Goal: Task Accomplishment & Management: Manage account settings

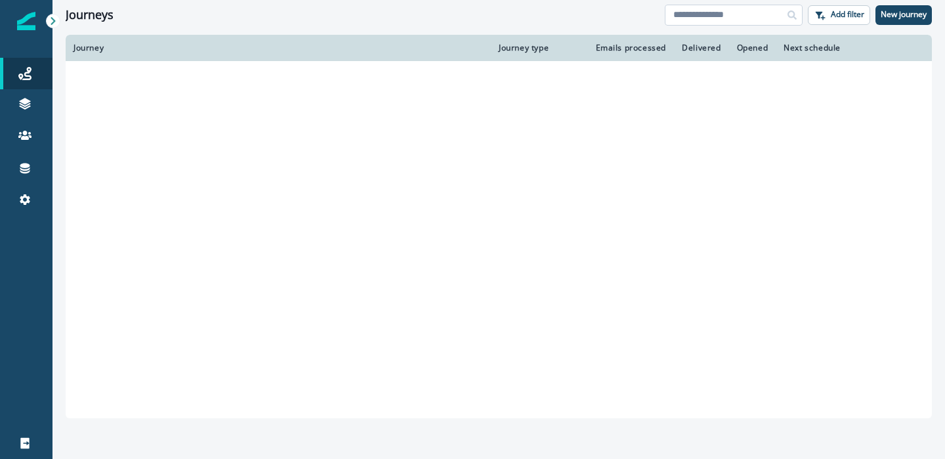
click at [711, 16] on input at bounding box center [734, 15] width 138 height 21
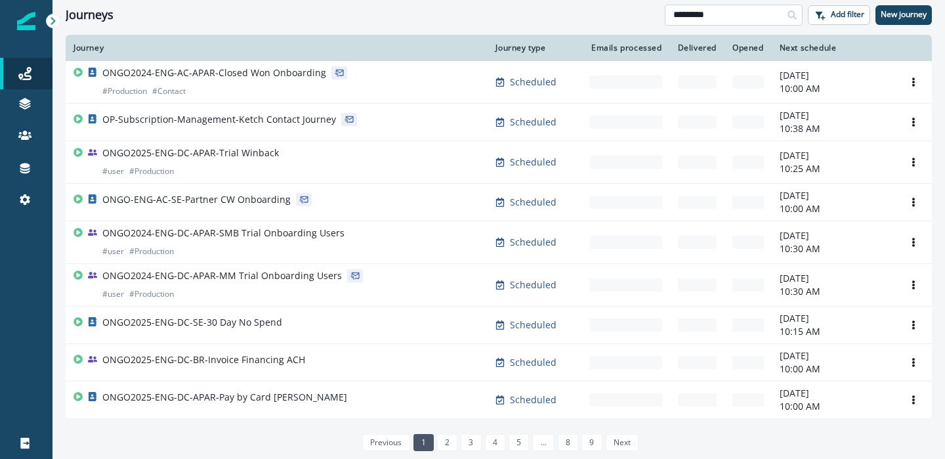
type input "*********"
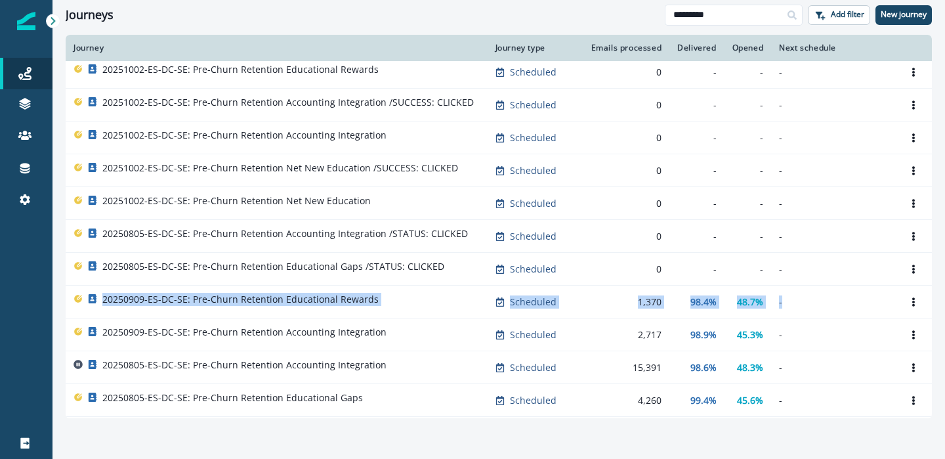
scroll to position [280, 0]
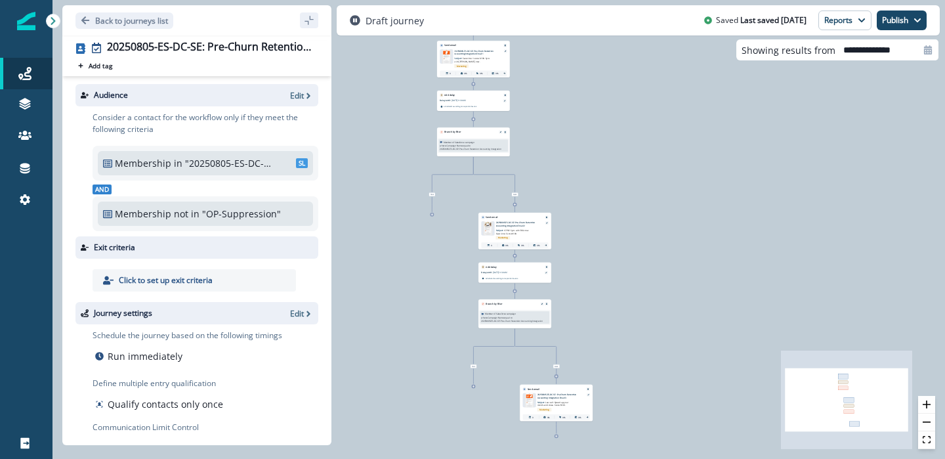
click at [473, 54] on p "20250805-ES-DC-SE: Pre-Churn Retention Accounting Integration Email 1" at bounding box center [476, 52] width 45 height 6
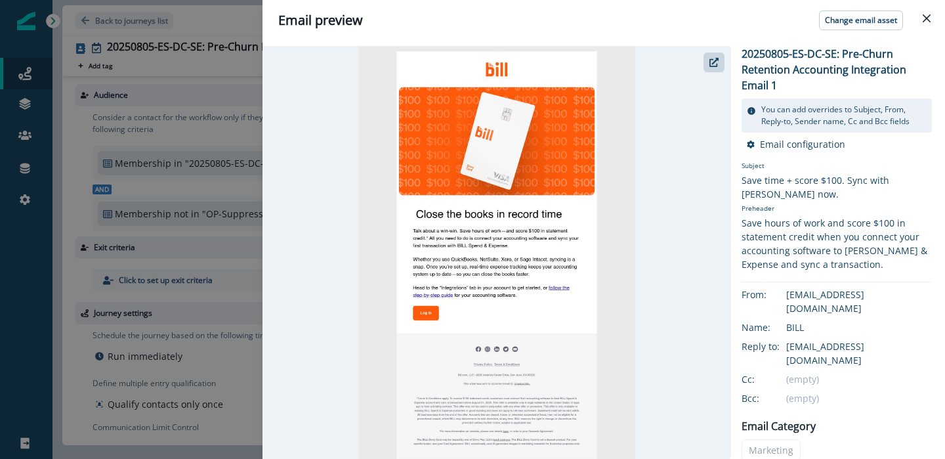
click at [224, 278] on div "Email preview Change email asset 20250805-ES-DC-SE: Pre-Churn Retention Account…" at bounding box center [472, 229] width 945 height 459
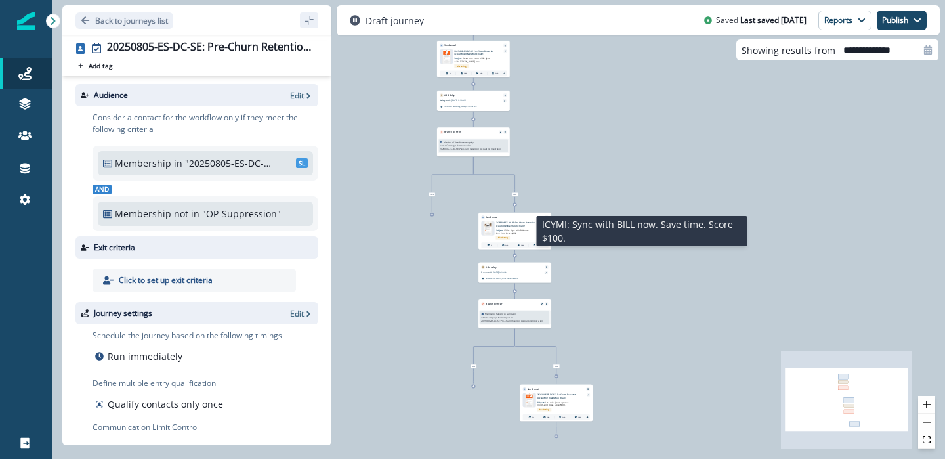
click at [506, 230] on span "ICYMI: Sync with BILL now. Save time. Score $100." at bounding box center [512, 232] width 33 height 6
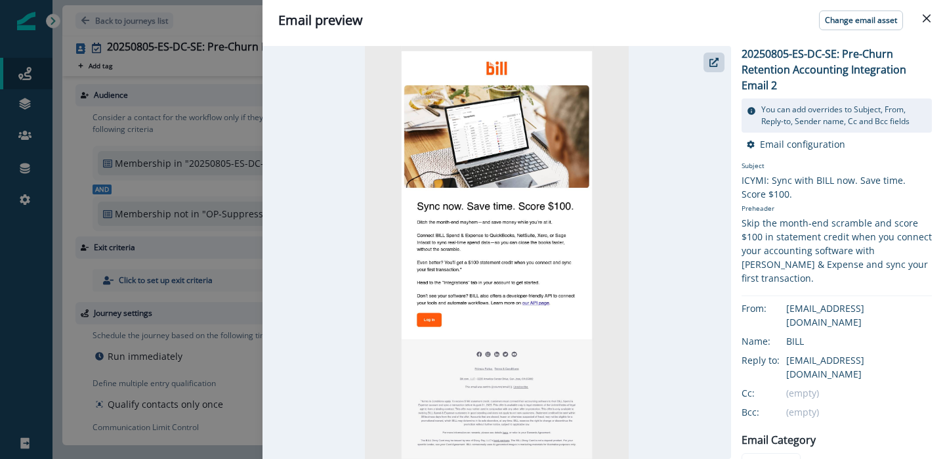
click at [218, 106] on div "Email preview Change email asset 20250805-ES-DC-SE: Pre-Churn Retention Account…" at bounding box center [472, 229] width 945 height 459
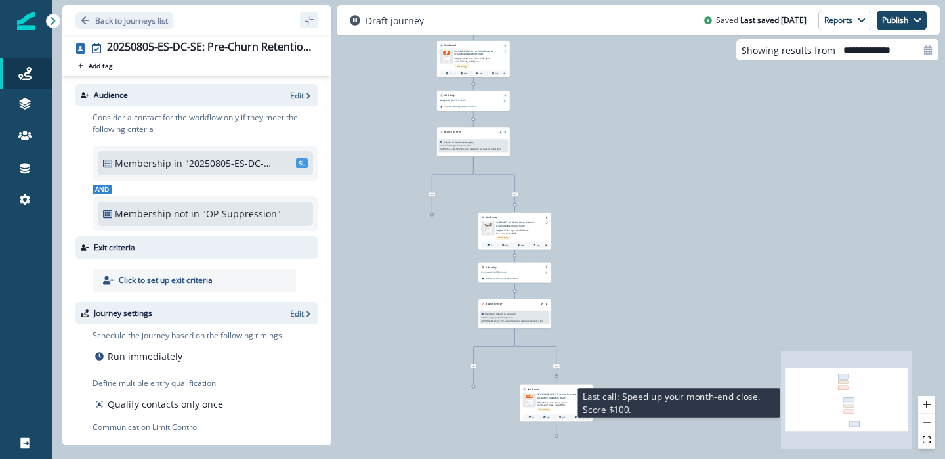
click at [545, 399] on p "Subject: Last call: Speed up your month-end close. Score $100." at bounding box center [554, 403] width 35 height 8
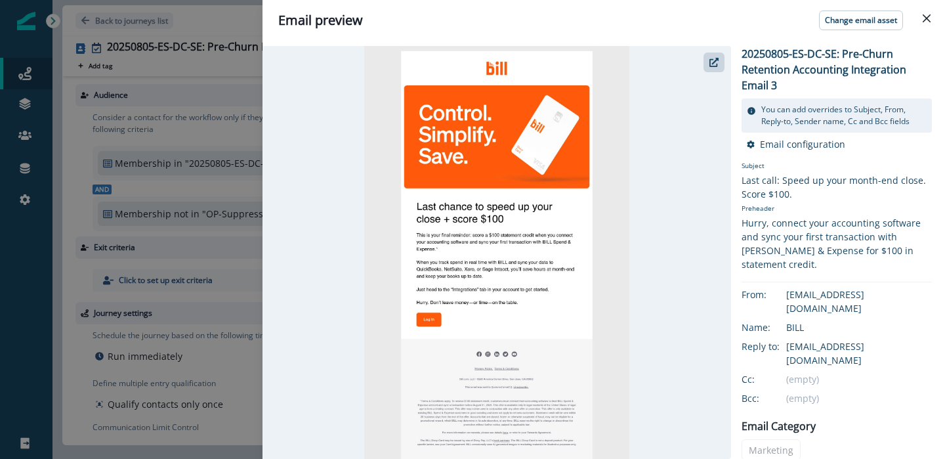
click at [228, 138] on div "Email preview Change email asset 20250805-ES-DC-SE: Pre-Churn Retention Account…" at bounding box center [472, 229] width 945 height 459
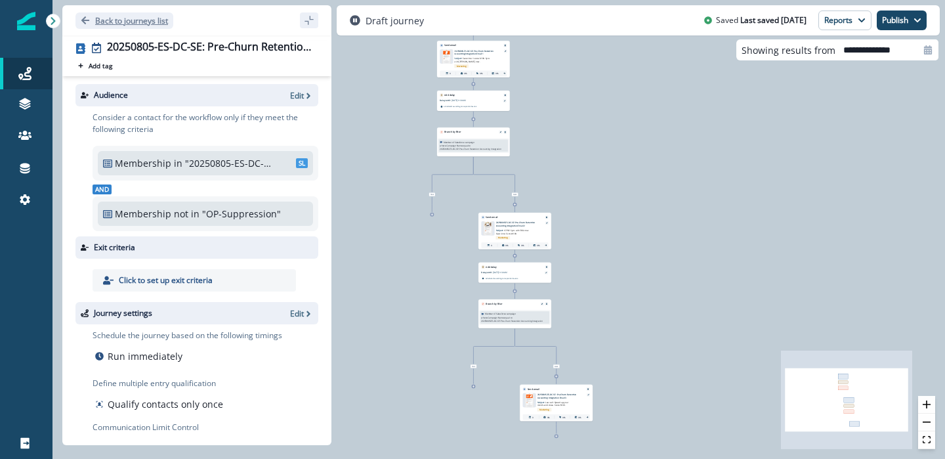
click at [92, 16] on button "Back to journeys list" at bounding box center [124, 20] width 98 height 16
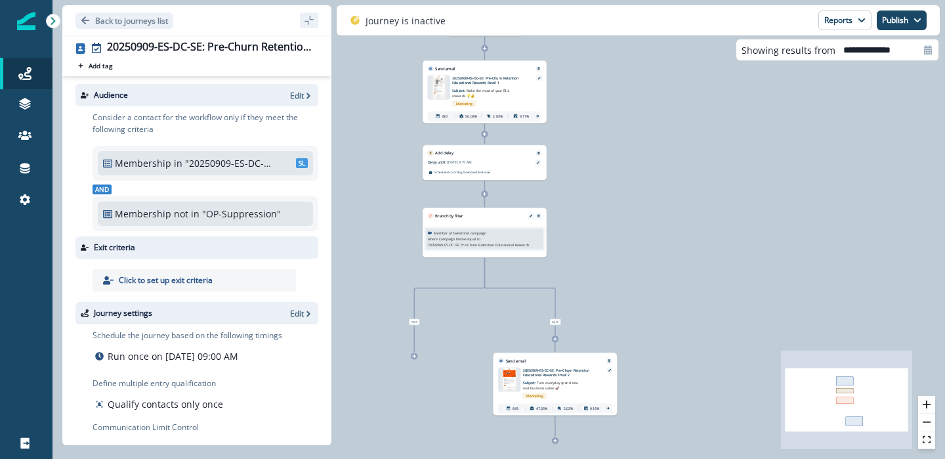
click at [548, 373] on p "20250909-ES-DC-SE: Pre-Churn Retention Educational Rewards Email 2" at bounding box center [561, 372] width 77 height 10
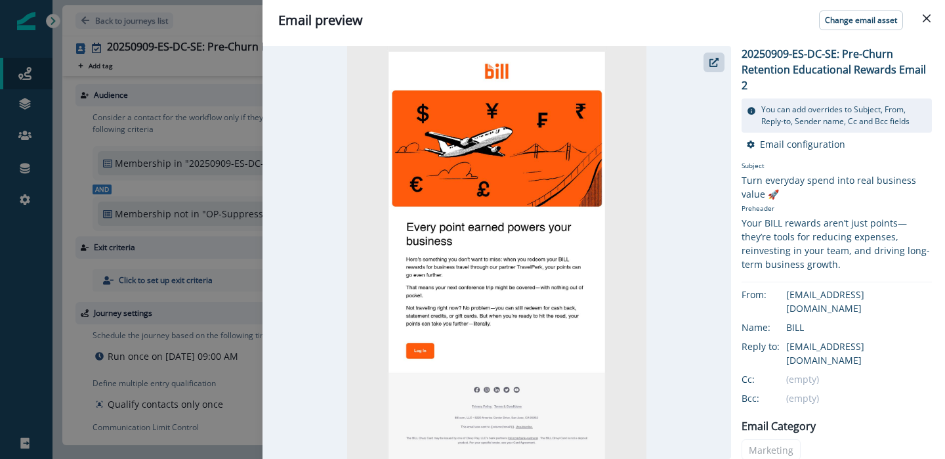
click at [199, 135] on div "Email preview Change email asset 20250909-ES-DC-SE: Pre-Churn Retention Educati…" at bounding box center [472, 229] width 945 height 459
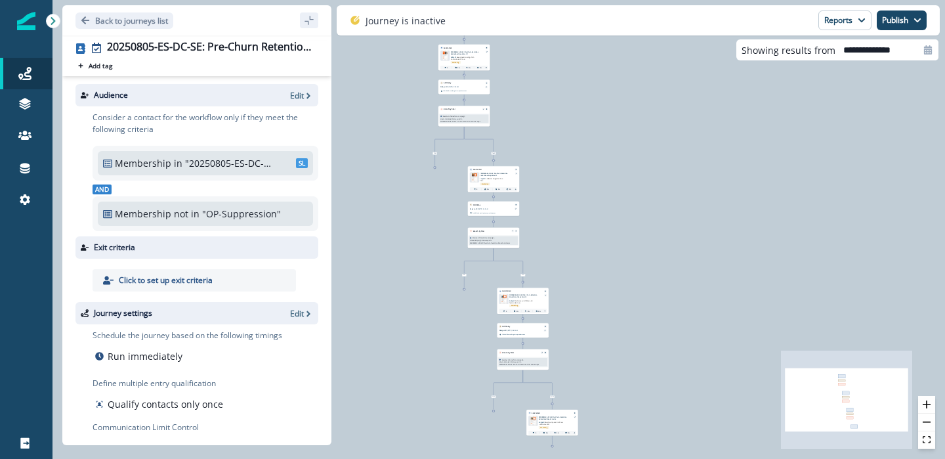
click at [464, 54] on p "20250805-ES-DC-SE: Pre-Churn Retention Educational Gaps Email 1" at bounding box center [467, 53] width 32 height 4
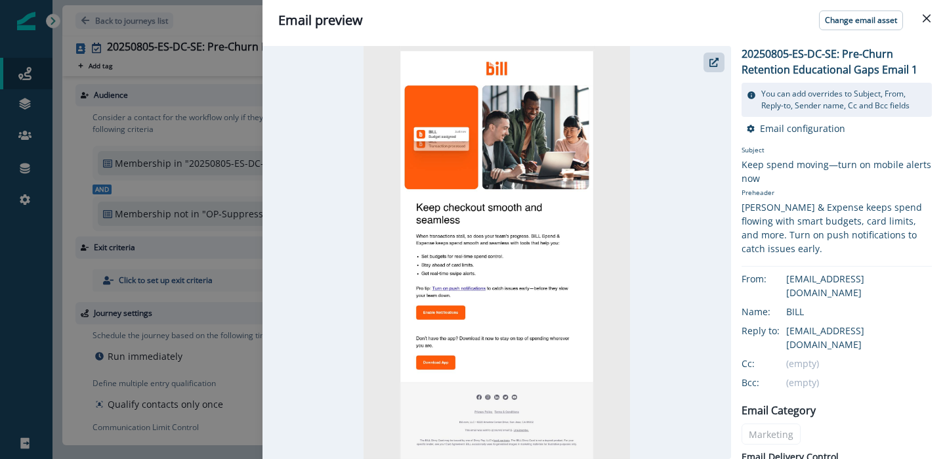
click at [226, 203] on div "Email preview Change email asset 20250805-ES-DC-SE: Pre-Churn Retention Educati…" at bounding box center [472, 229] width 945 height 459
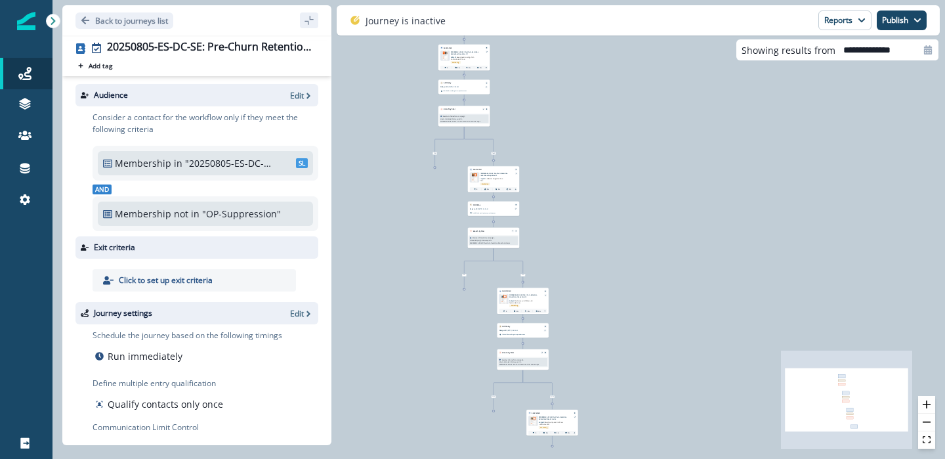
click at [503, 177] on p "Subject: Software? Swag? Put it on BILL." at bounding box center [492, 178] width 25 height 5
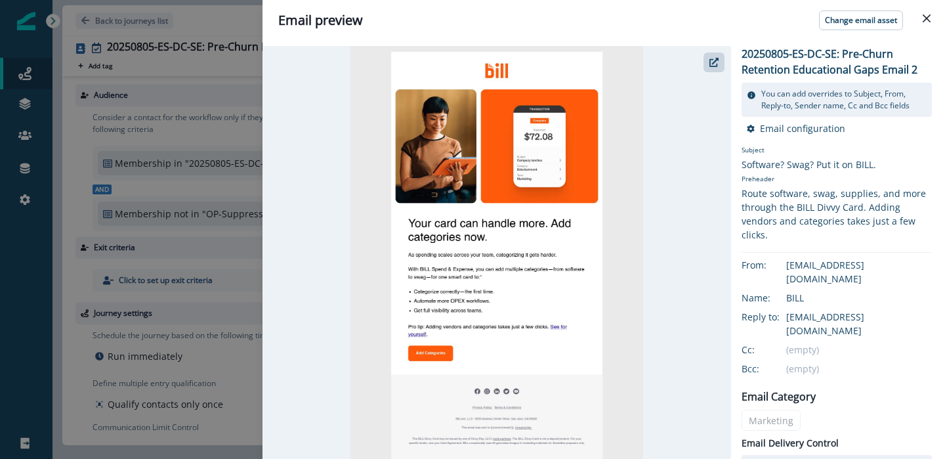
click at [163, 197] on div "Email preview Change email asset 20250805-ES-DC-SE: Pre-Churn Retention Educati…" at bounding box center [472, 229] width 945 height 459
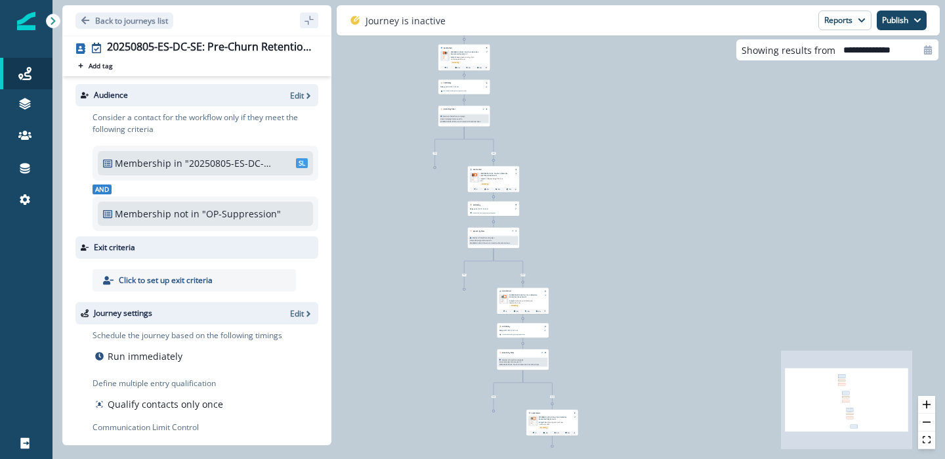
click at [527, 295] on p "20250805-ES-DC-SE: Pre-Churn Retention Educational Gaps Email 3" at bounding box center [525, 296] width 32 height 4
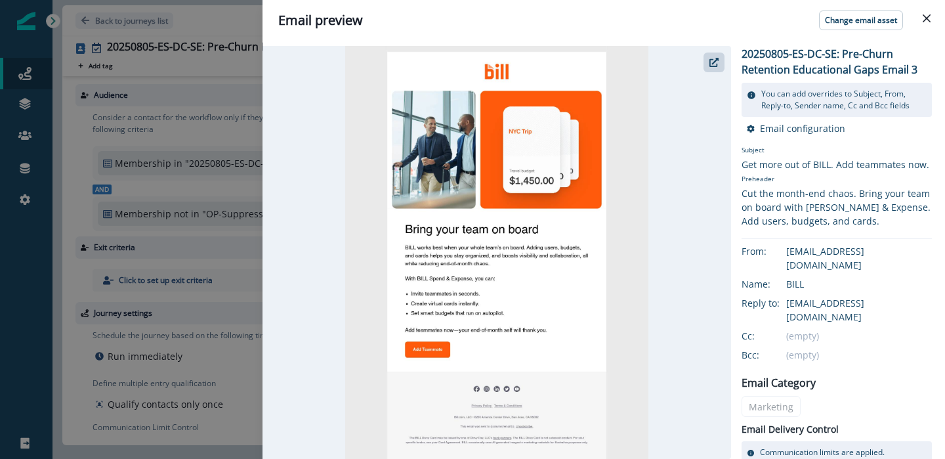
click at [143, 281] on div "Email preview Change email asset 20250805-ES-DC-SE: Pre-Churn Retention Educati…" at bounding box center [472, 229] width 945 height 459
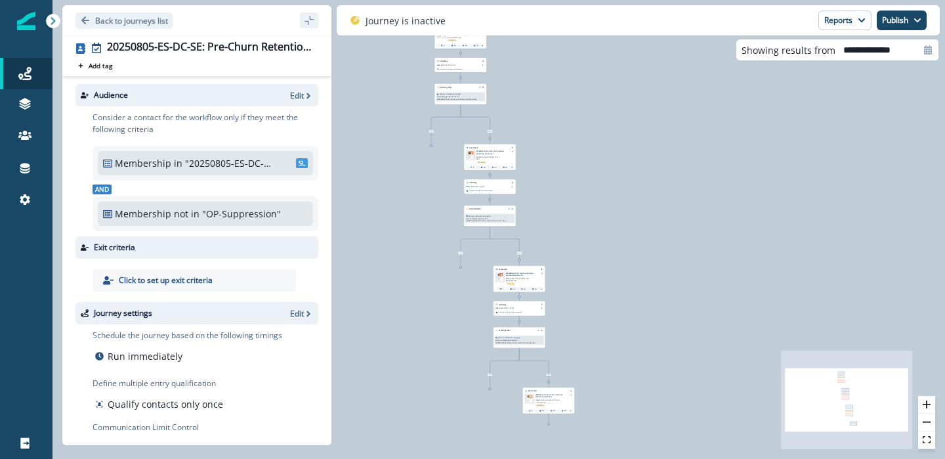
click at [553, 395] on p "20250805-ES-DC-SE: Pre-Churn Retention Educational Gaps Email 4" at bounding box center [551, 396] width 32 height 4
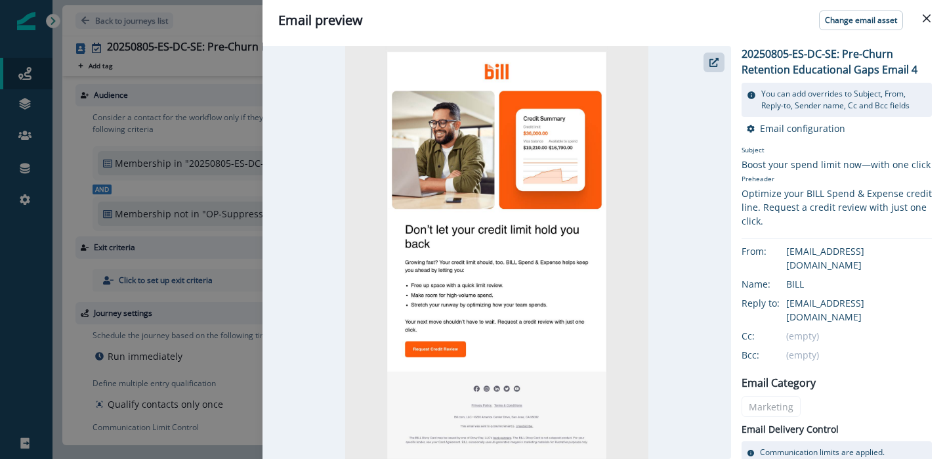
click at [201, 253] on div "Email preview Change email asset 20250805-ES-DC-SE: Pre-Churn Retention Educati…" at bounding box center [472, 229] width 945 height 459
